Goal: Task Accomplishment & Management: Complete application form

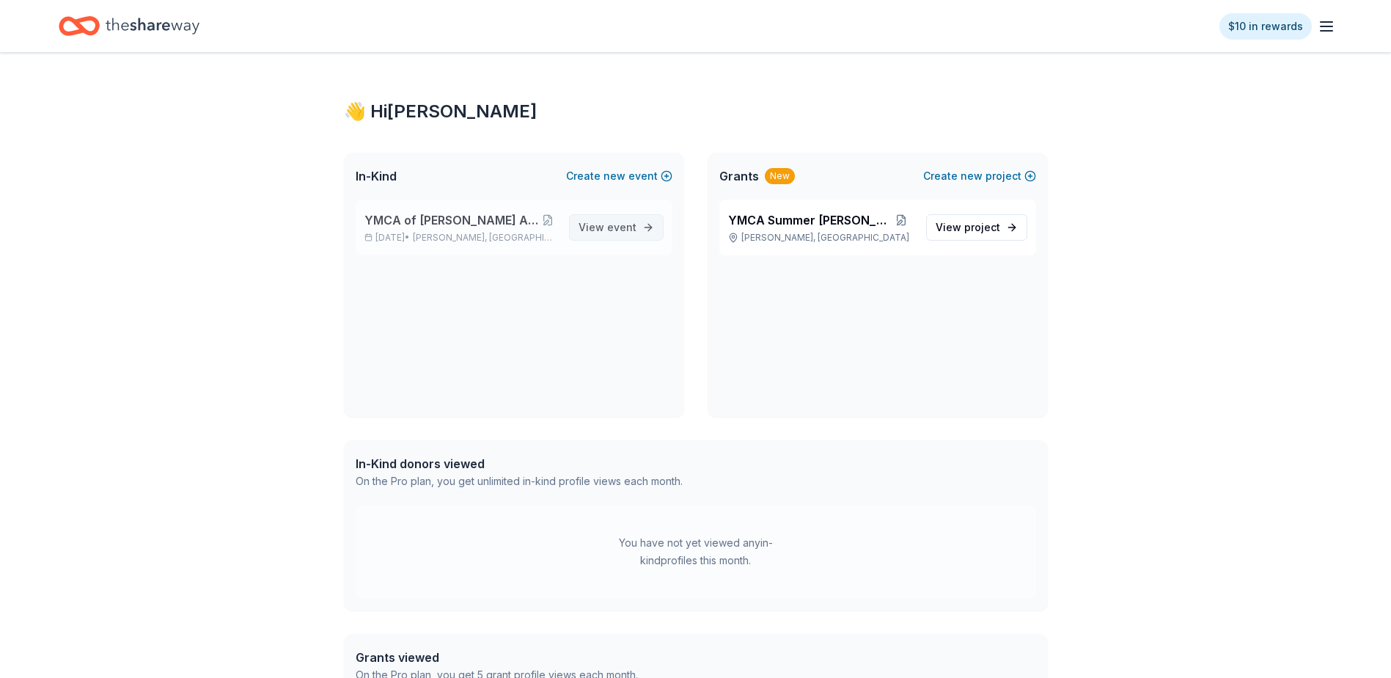
click at [620, 224] on span "event" at bounding box center [621, 227] width 29 height 12
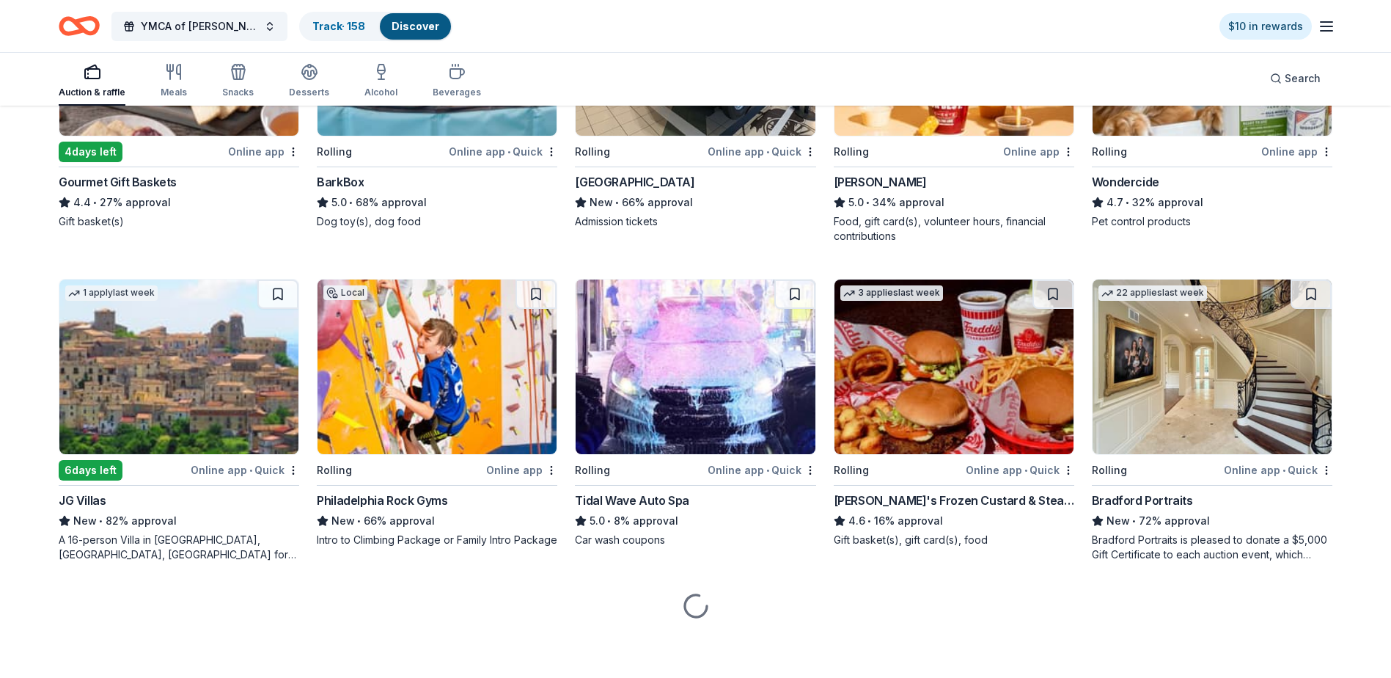
scroll to position [947, 0]
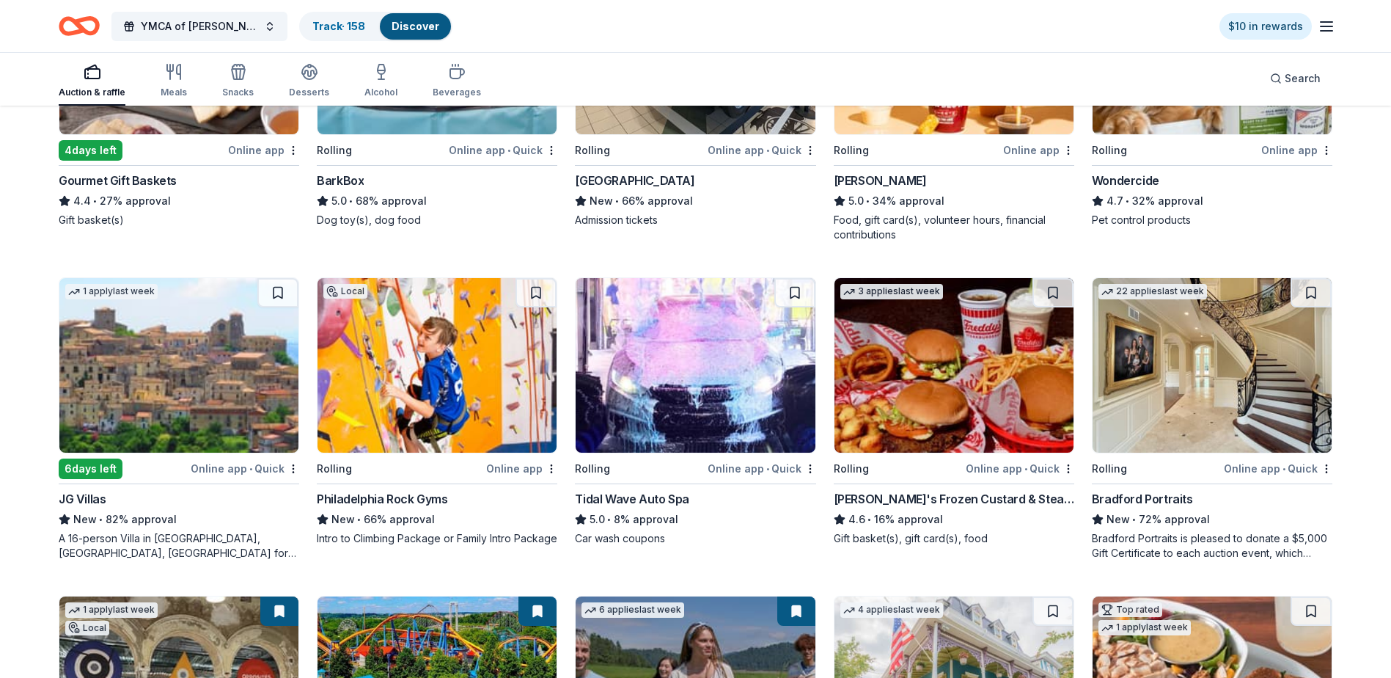
click at [424, 357] on img at bounding box center [437, 365] width 239 height 175
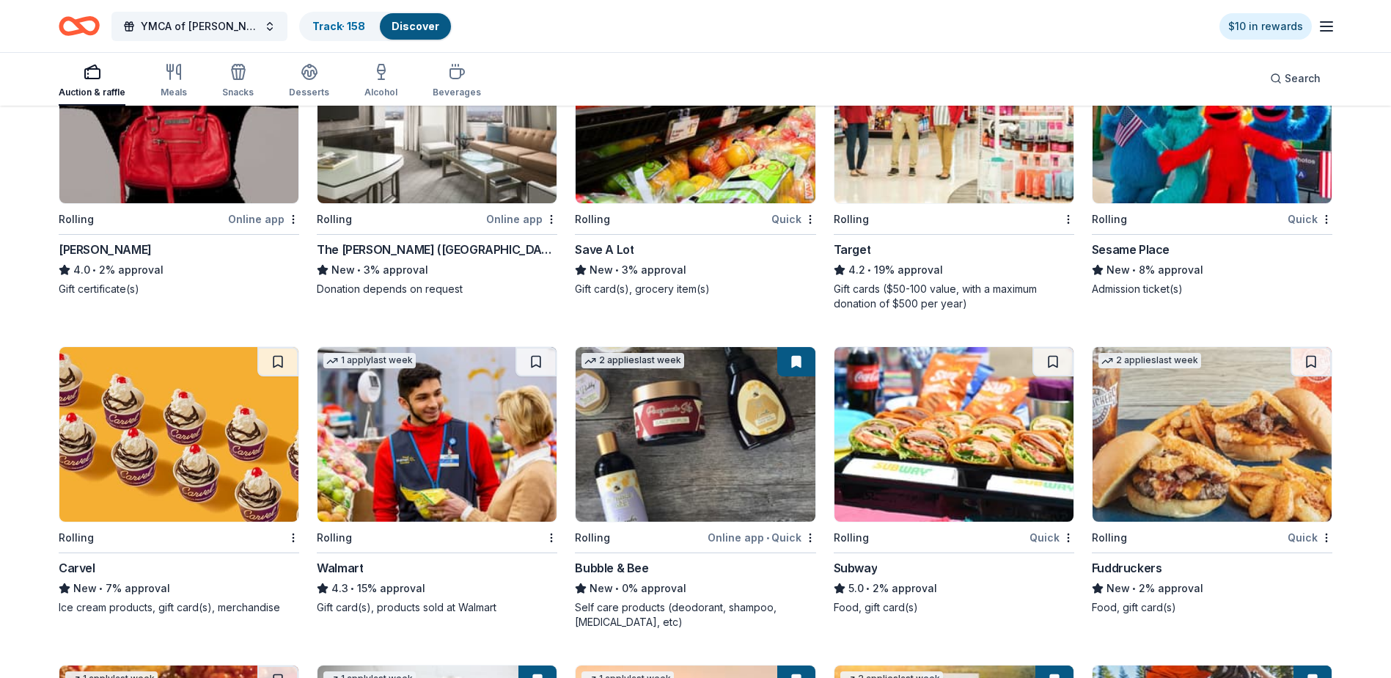
scroll to position [6594, 0]
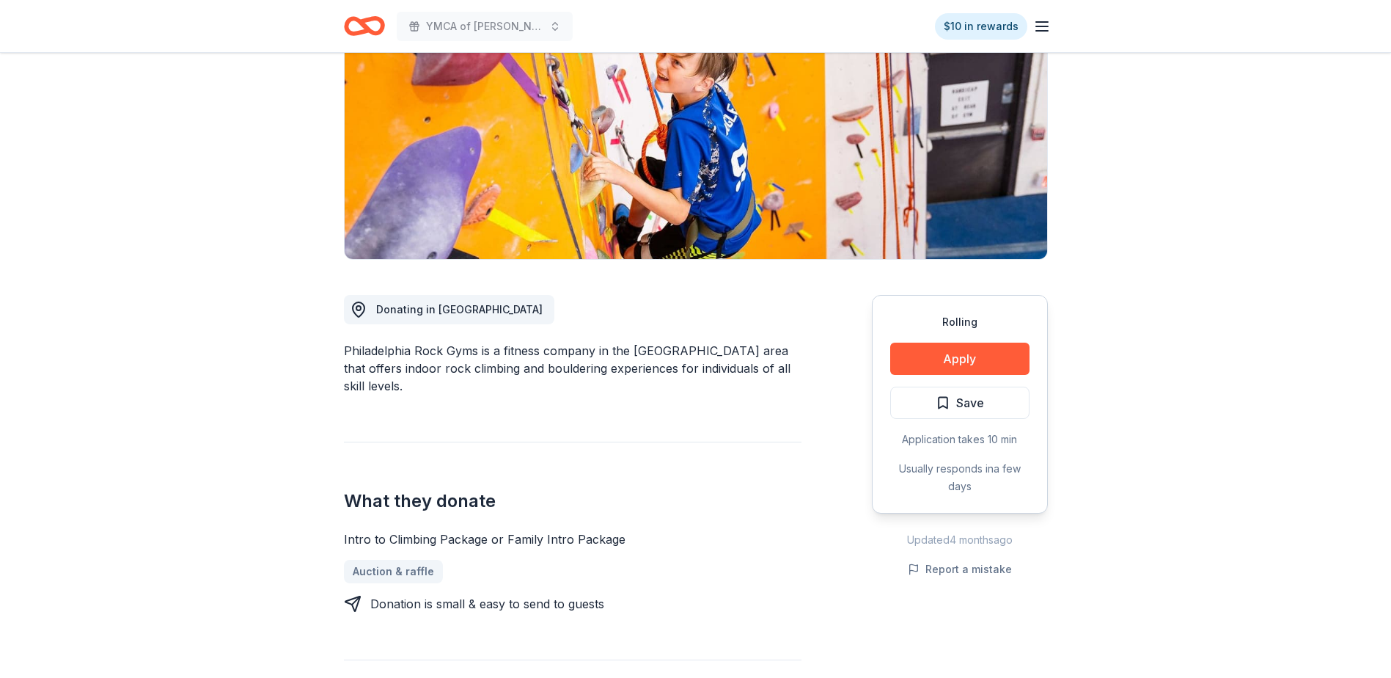
scroll to position [220, 0]
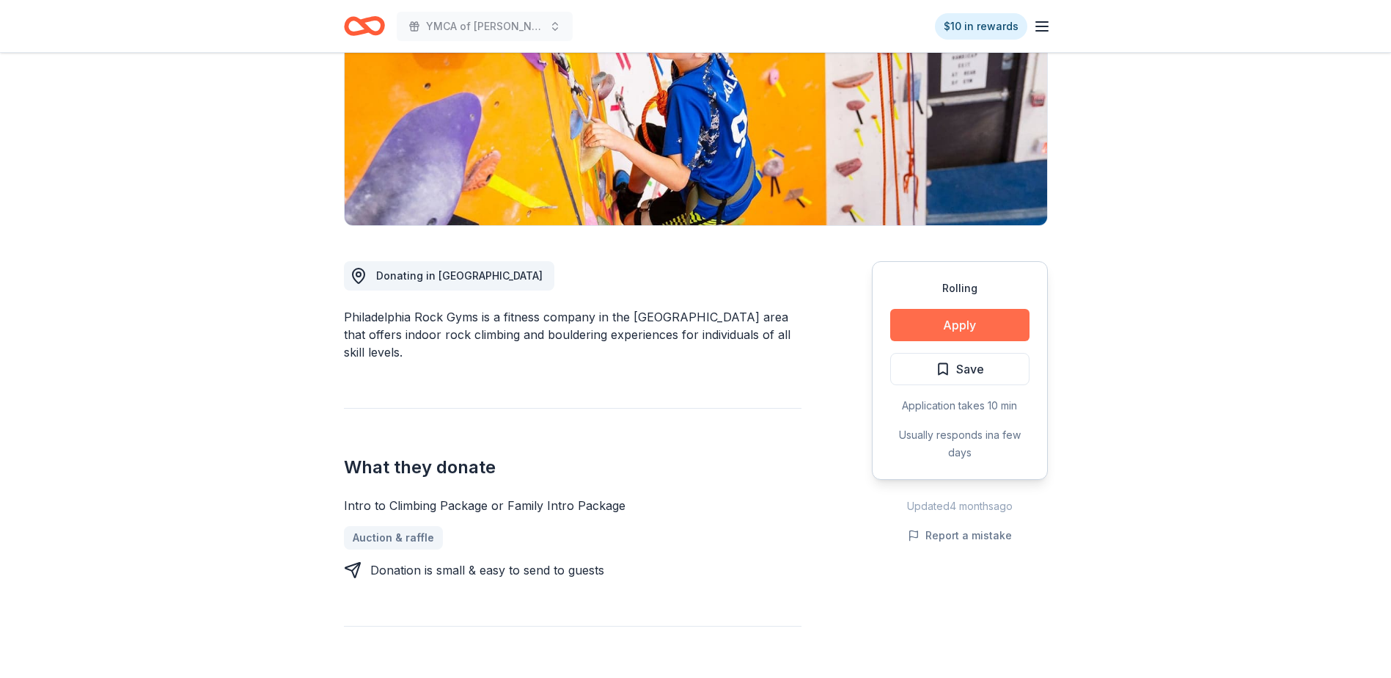
click at [976, 320] on button "Apply" at bounding box center [959, 325] width 139 height 32
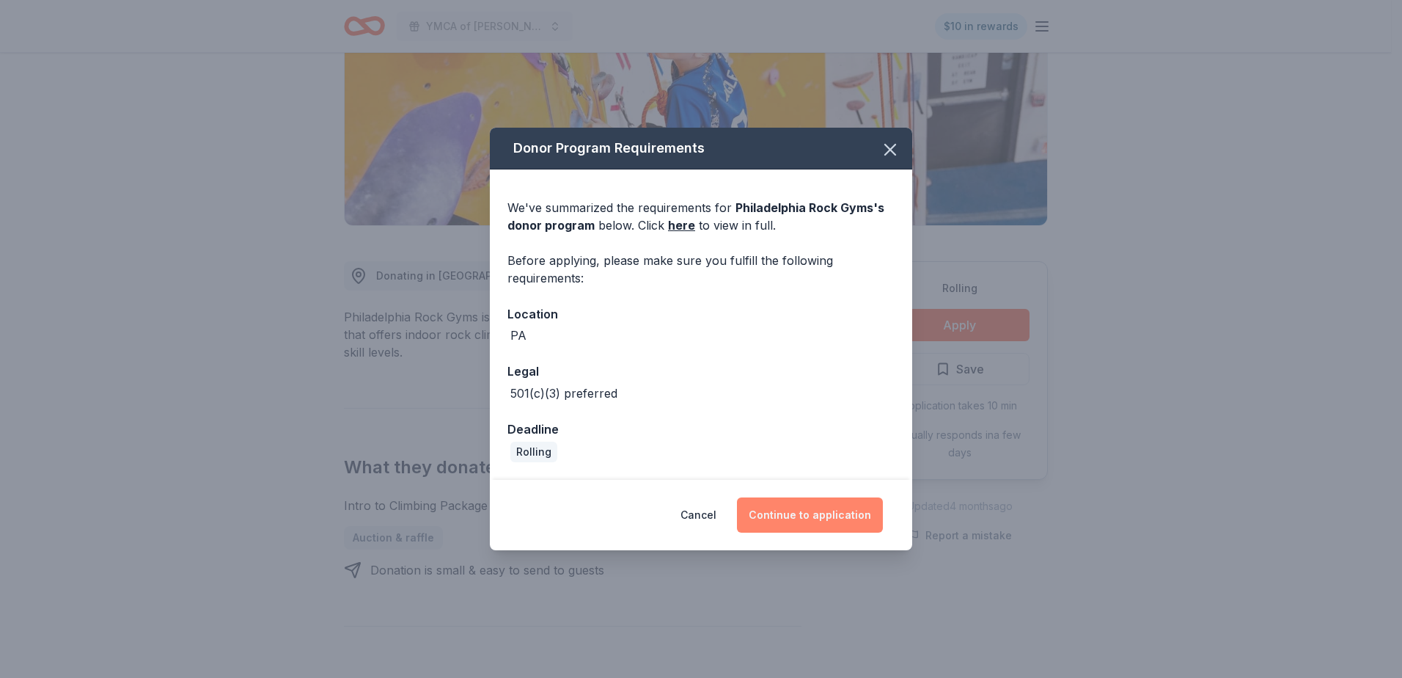
click at [819, 517] on button "Continue to application" at bounding box center [810, 514] width 146 height 35
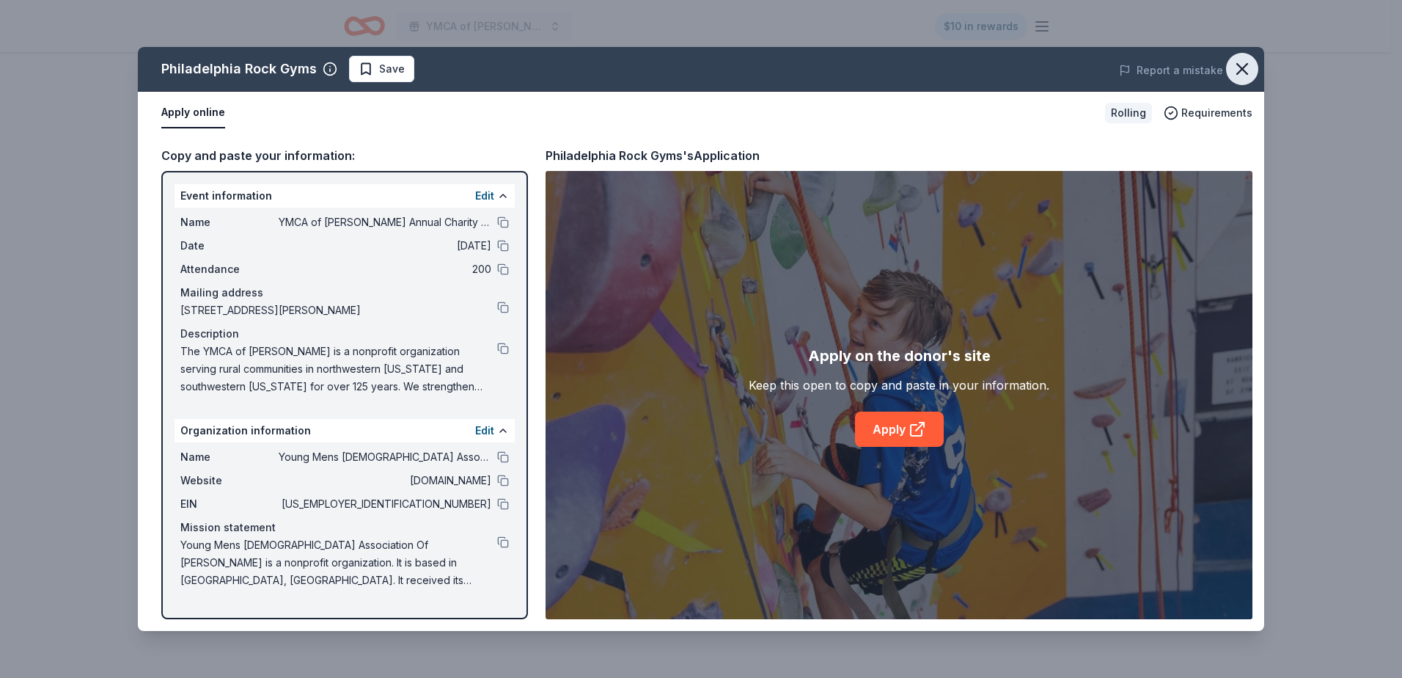
click at [1246, 64] on icon "button" at bounding box center [1242, 69] width 21 height 21
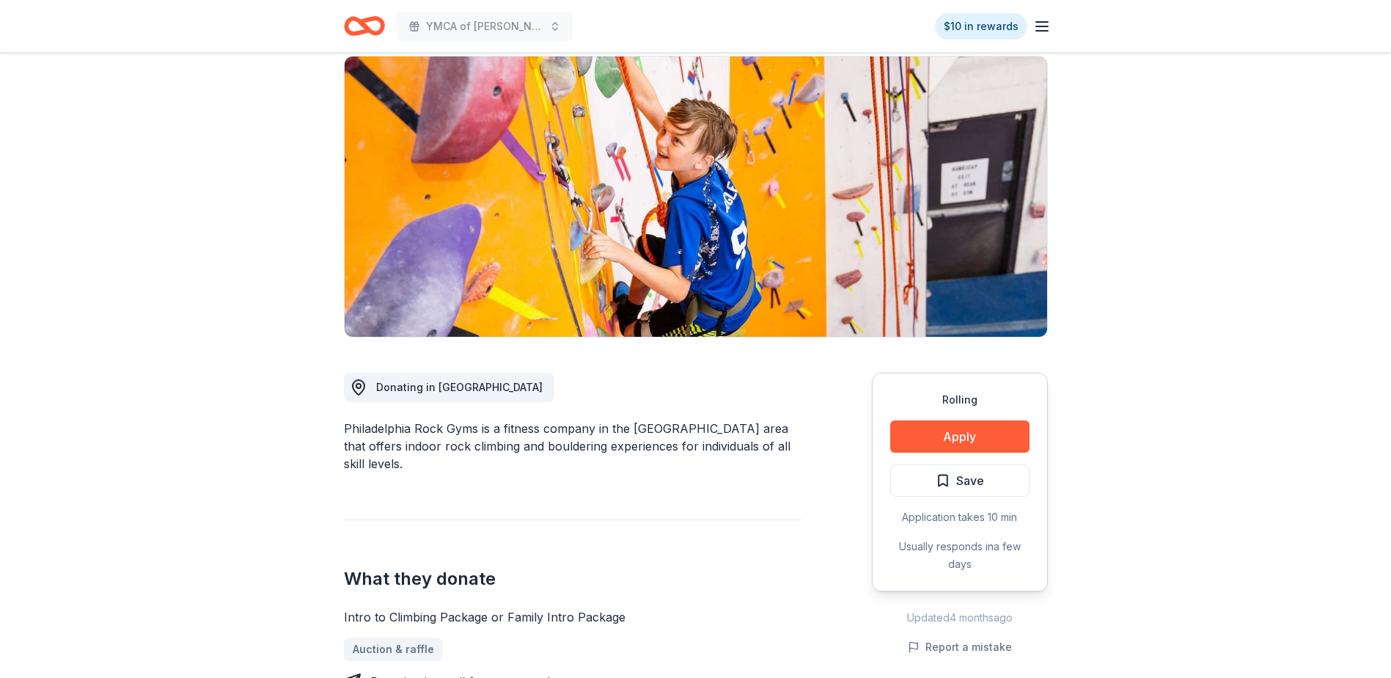
scroll to position [0, 0]
